Goal: Navigation & Orientation: Find specific page/section

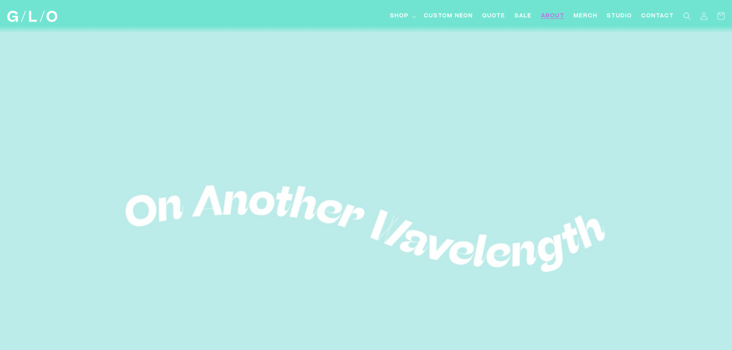
click at [557, 14] on span "About" at bounding box center [552, 16] width 23 height 8
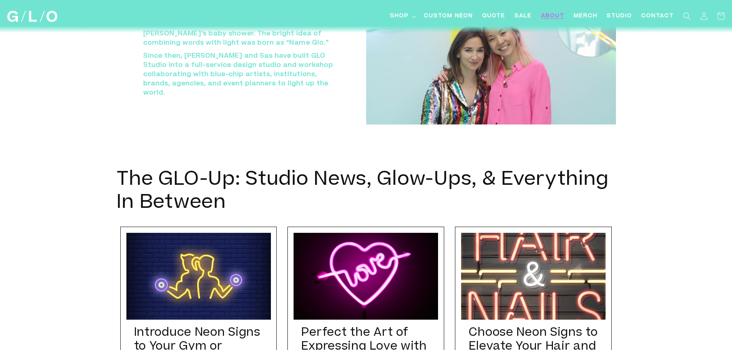
scroll to position [2591, 0]
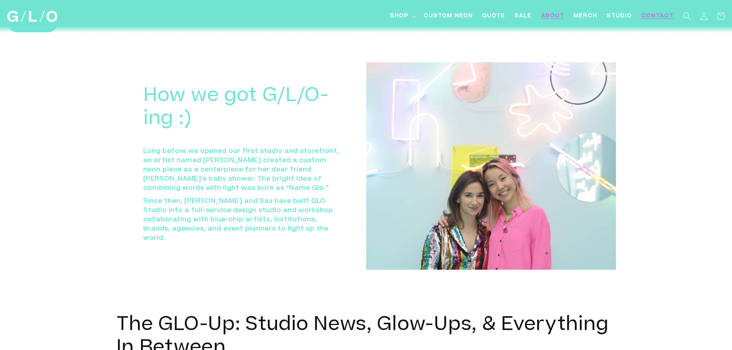
click at [665, 14] on span "Contact" at bounding box center [658, 16] width 33 height 8
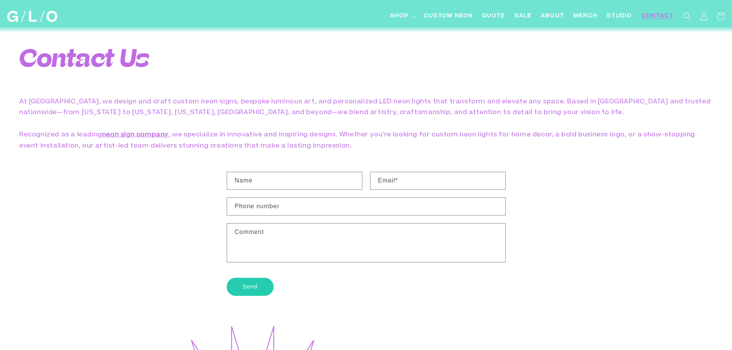
click at [705, 17] on icon at bounding box center [704, 16] width 8 height 8
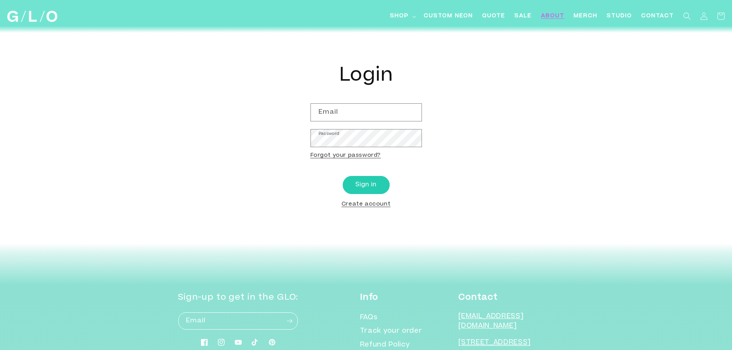
click at [553, 17] on span "About" at bounding box center [552, 16] width 23 height 8
